Goal: Check status: Check status

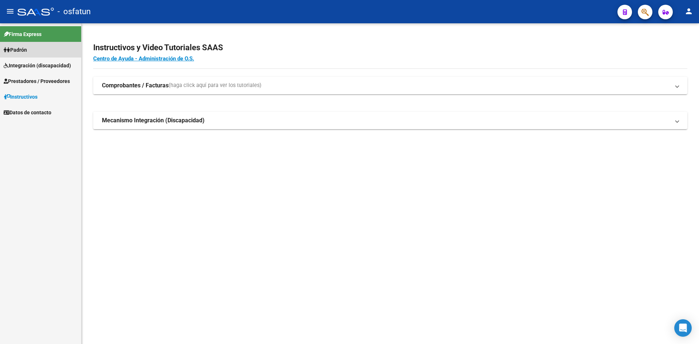
click at [36, 53] on link "Padrón" at bounding box center [40, 50] width 81 height 16
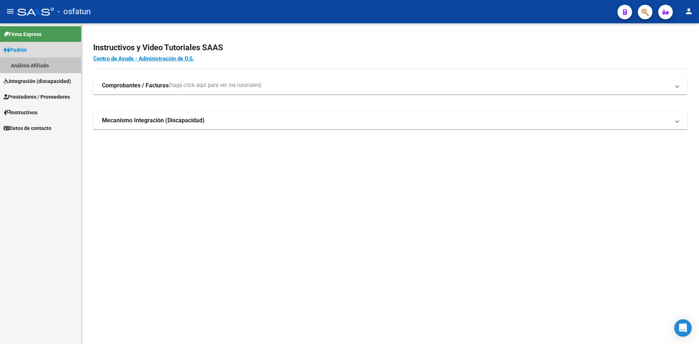
click at [32, 59] on link "Análisis Afiliado" at bounding box center [40, 65] width 81 height 16
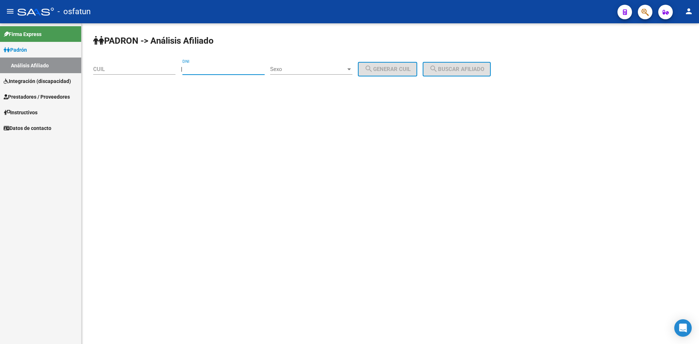
click at [202, 70] on input "DNI" at bounding box center [223, 69] width 82 height 7
paste input "18095014"
type input "18095014"
click at [303, 69] on span "Sexo" at bounding box center [308, 69] width 76 height 7
click at [309, 72] on span "Masculino" at bounding box center [319, 69] width 82 height 16
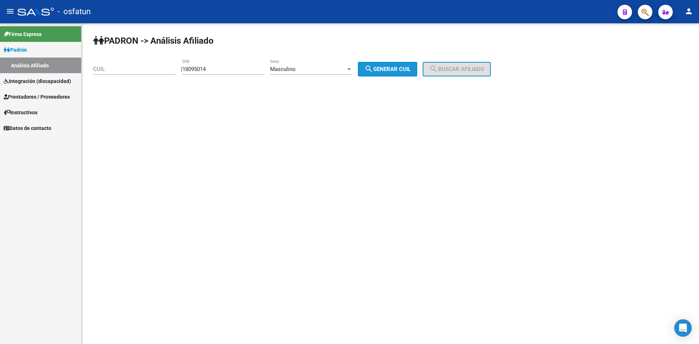
click at [403, 72] on button "search Generar CUIL" at bounding box center [387, 69] width 59 height 15
type input "20-18095014-2"
click at [458, 72] on span "search Buscar afiliado" at bounding box center [456, 69] width 55 height 7
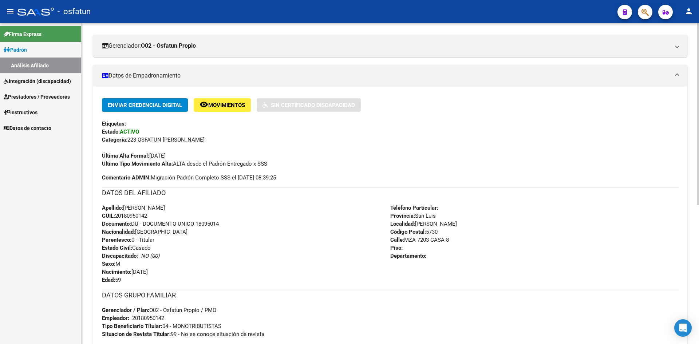
scroll to position [245, 0]
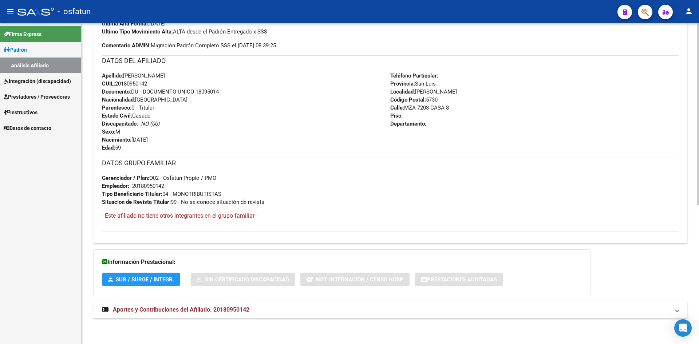
click at [230, 310] on span "Aportes y Contribuciones del Afiliado: 20180950142" at bounding box center [181, 309] width 136 height 7
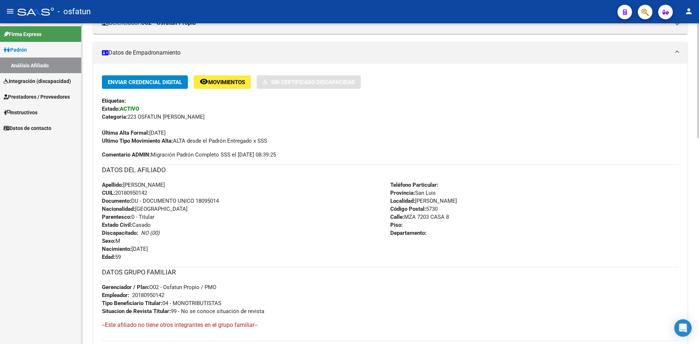
scroll to position [36, 0]
